Goal: Subscribe to service/newsletter

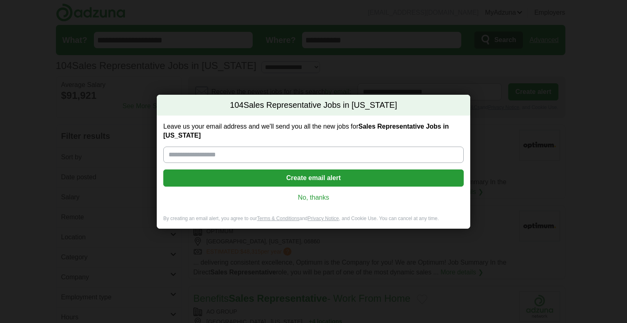
click at [292, 156] on input "Leave us your email address and we'll send you all the new jobs for Sales Repre…" at bounding box center [313, 154] width 300 height 16
type input "**********"
click at [291, 179] on button "Create email alert" at bounding box center [313, 177] width 300 height 17
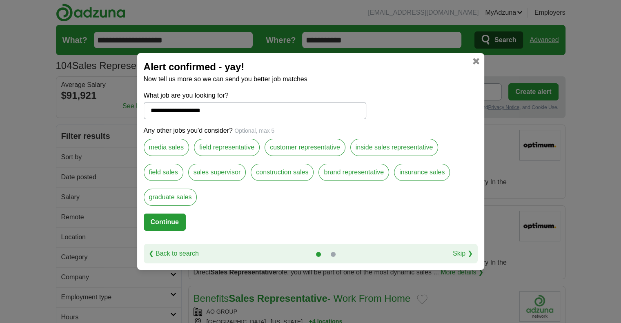
click at [166, 171] on label "field sales" at bounding box center [164, 172] width 40 height 17
click at [214, 151] on label "field representative" at bounding box center [227, 147] width 66 height 17
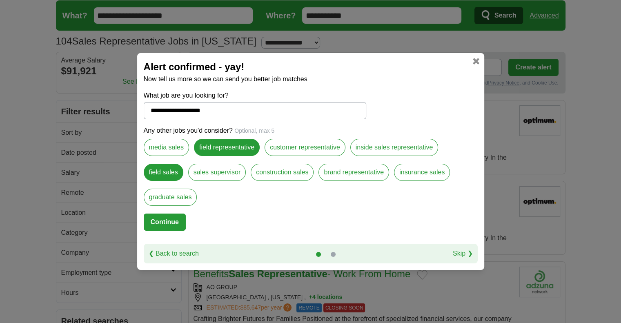
click at [172, 218] on button "Continue" at bounding box center [165, 221] width 42 height 17
select select "*"
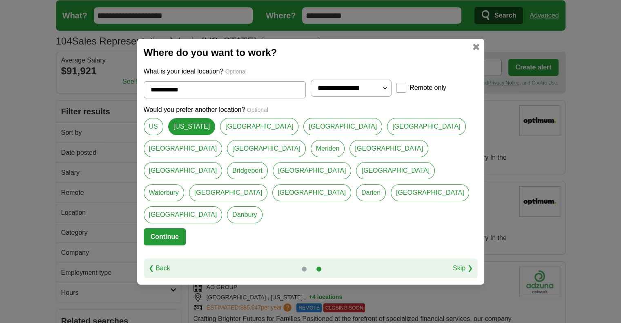
click at [171, 228] on button "Continue" at bounding box center [165, 236] width 42 height 17
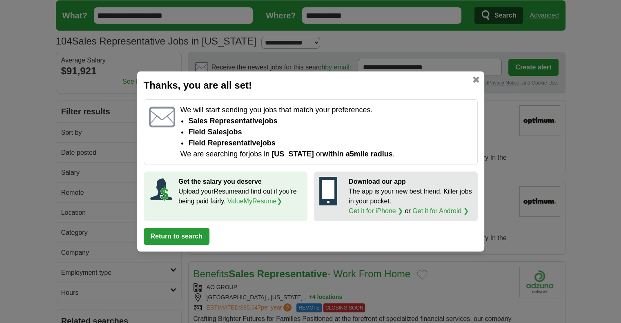
click at [188, 232] on button "Return to search" at bounding box center [177, 236] width 66 height 17
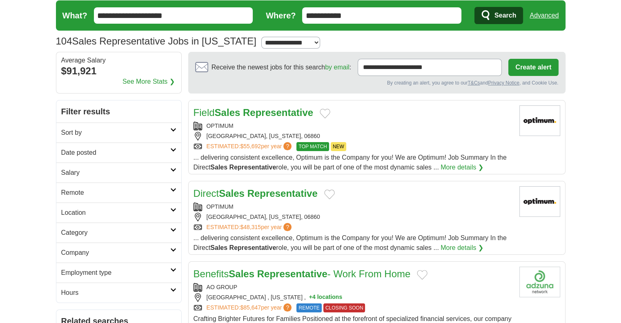
scroll to position [0, 0]
